Goal: Book appointment/travel/reservation

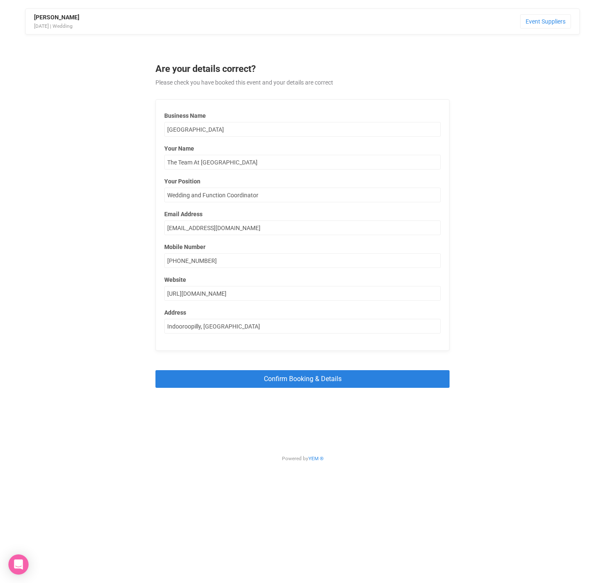
click at [290, 382] on input "Confirm Booking & Details" at bounding box center [303, 378] width 294 height 17
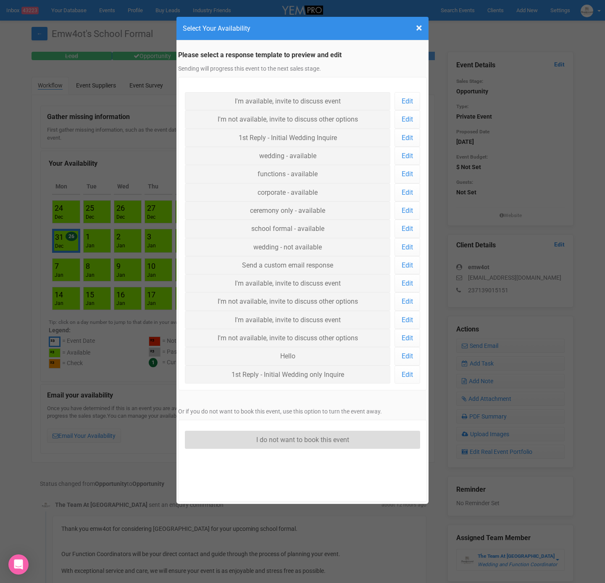
click at [295, 435] on link "I do not want to book this event" at bounding box center [302, 439] width 235 height 18
